Goal: Task Accomplishment & Management: Complete application form

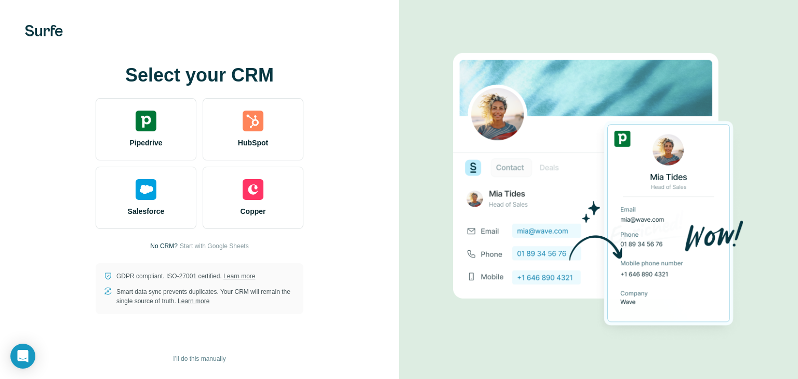
click at [147, 132] on div "Pipedrive" at bounding box center [146, 129] width 101 height 62
click at [163, 129] on div "Pipedrive" at bounding box center [146, 129] width 101 height 62
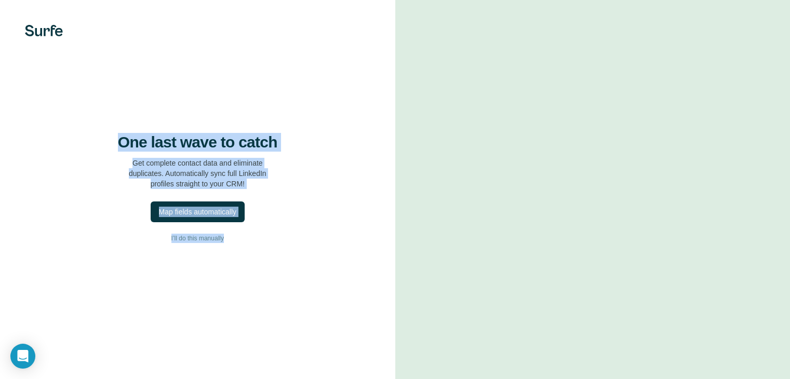
drag, startPoint x: 120, startPoint y: 164, endPoint x: 230, endPoint y: 272, distance: 153.5
click at [230, 272] on div "One last wave to catch Get complete contact data and eliminate duplicates. Auto…" at bounding box center [197, 189] width 395 height 379
copy div "One last wave to catch Get complete contact data and eliminate duplicates. Auto…"
click at [216, 217] on div "Map fields automatically" at bounding box center [197, 212] width 77 height 10
